Goal: Task Accomplishment & Management: Complete application form

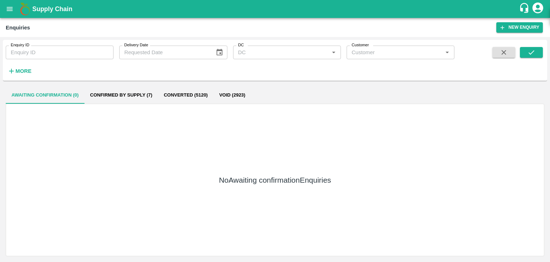
click at [9, 11] on icon "open drawer" at bounding box center [10, 9] width 8 height 8
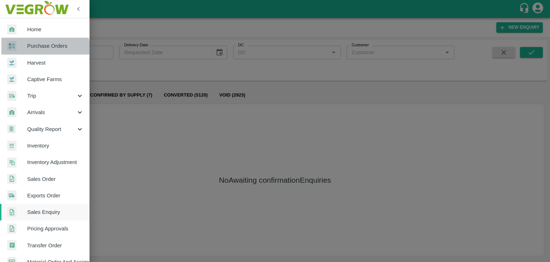
click at [42, 51] on link "Purchase Orders" at bounding box center [45, 46] width 90 height 16
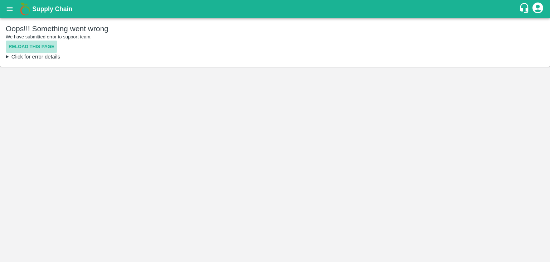
click at [43, 45] on button "Reload this page" at bounding box center [32, 46] width 52 height 13
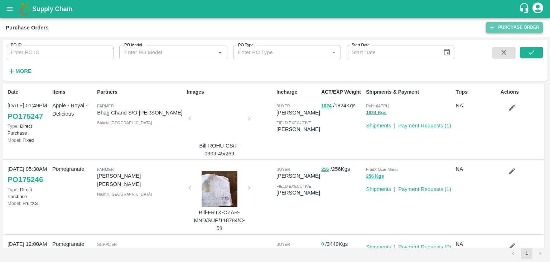
click at [502, 28] on link "Purchase Order" at bounding box center [514, 27] width 57 height 10
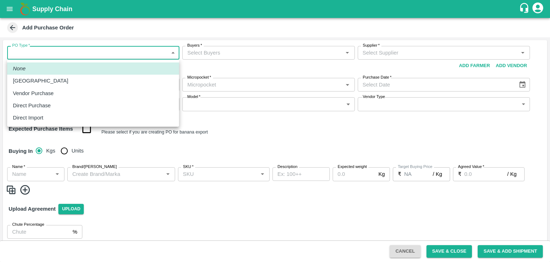
click at [42, 56] on body "Supply Chain Add Purchase Order PO Type   * ​ PO Type Buyers   * Buyers   * Sup…" at bounding box center [275, 131] width 550 height 262
